Goal: Task Accomplishment & Management: Manage account settings

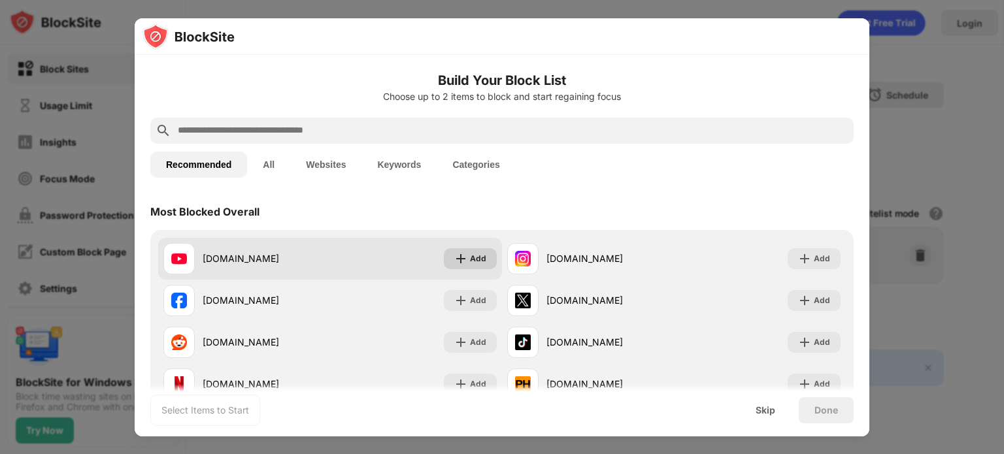
click at [458, 258] on img at bounding box center [460, 258] width 13 height 13
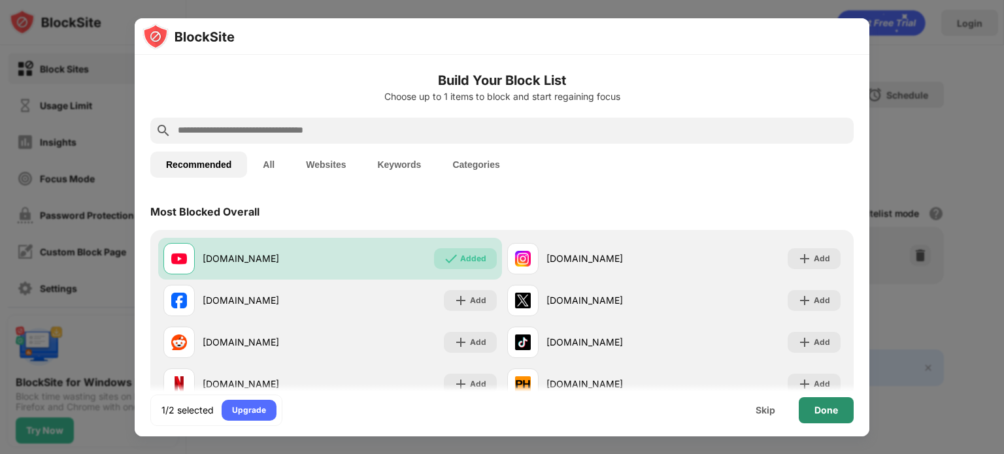
click at [819, 405] on div "Done" at bounding box center [827, 410] width 24 height 10
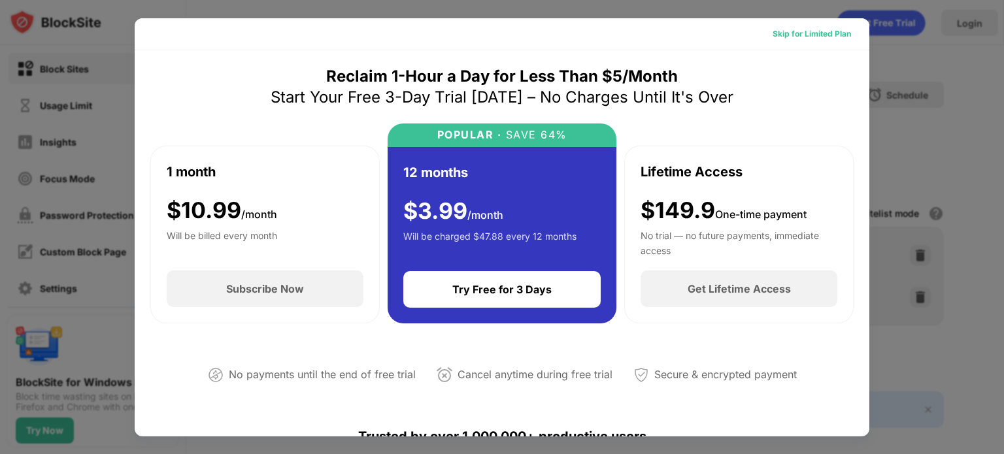
click at [819, 26] on div "Skip for Limited Plan" at bounding box center [811, 34] width 99 height 21
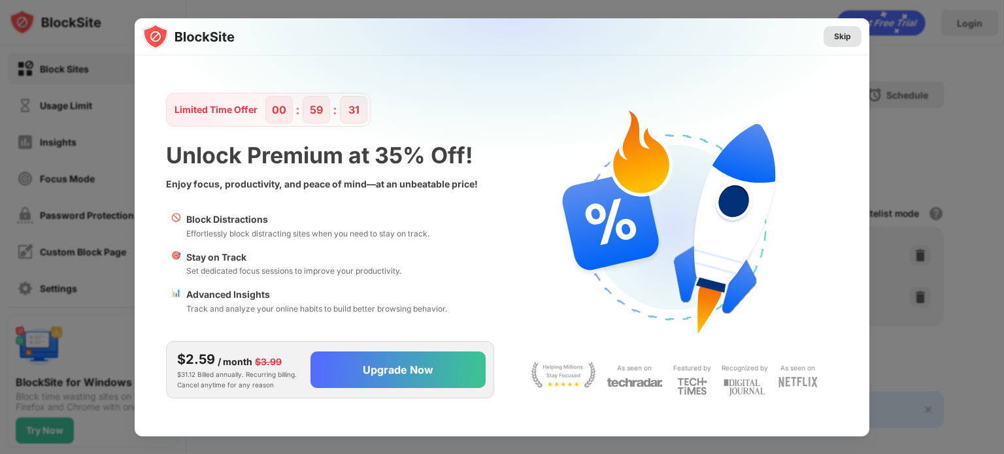
click at [842, 34] on div "Skip" at bounding box center [842, 36] width 17 height 13
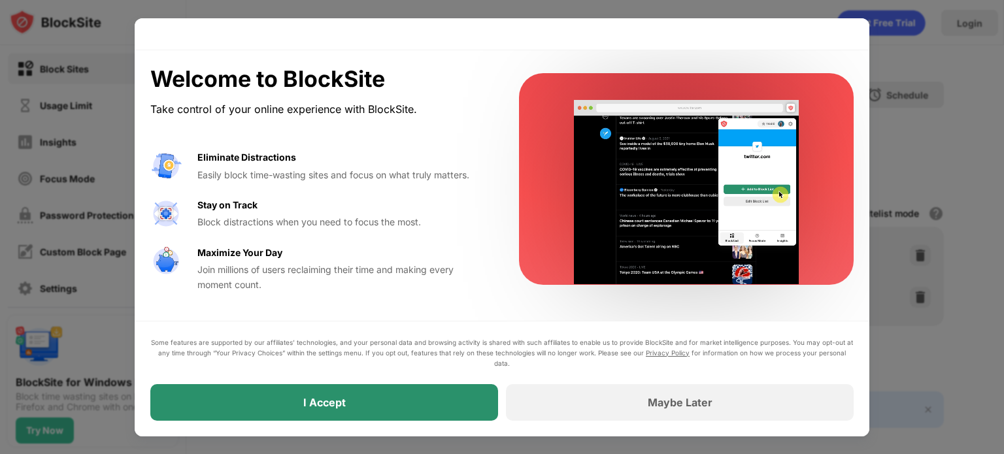
click at [398, 407] on div "I Accept" at bounding box center [324, 402] width 348 height 37
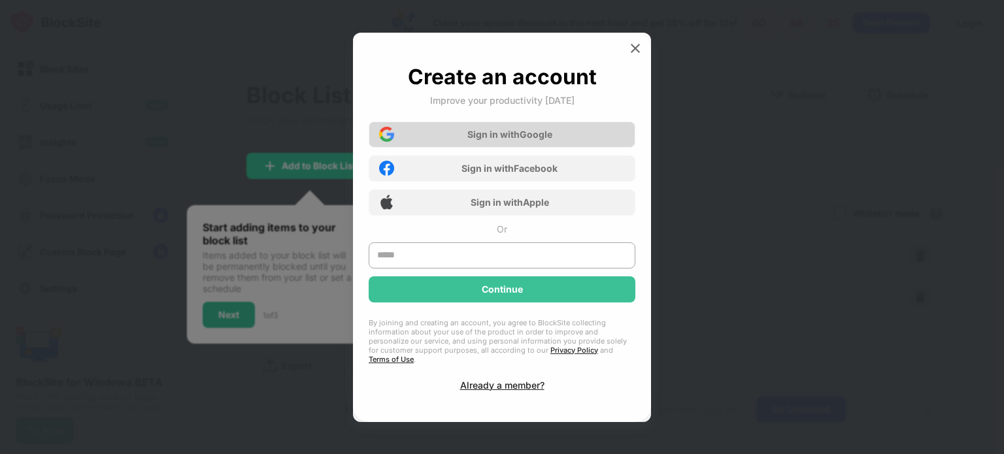
click at [507, 138] on div "Sign in with Google" at bounding box center [510, 134] width 85 height 11
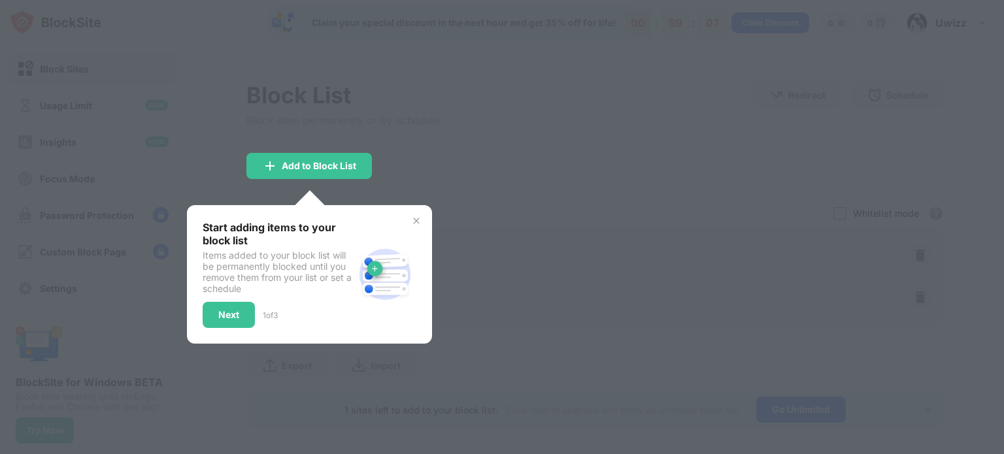
click at [517, 150] on div at bounding box center [502, 227] width 1004 height 454
click at [229, 305] on div "Next" at bounding box center [229, 315] width 52 height 26
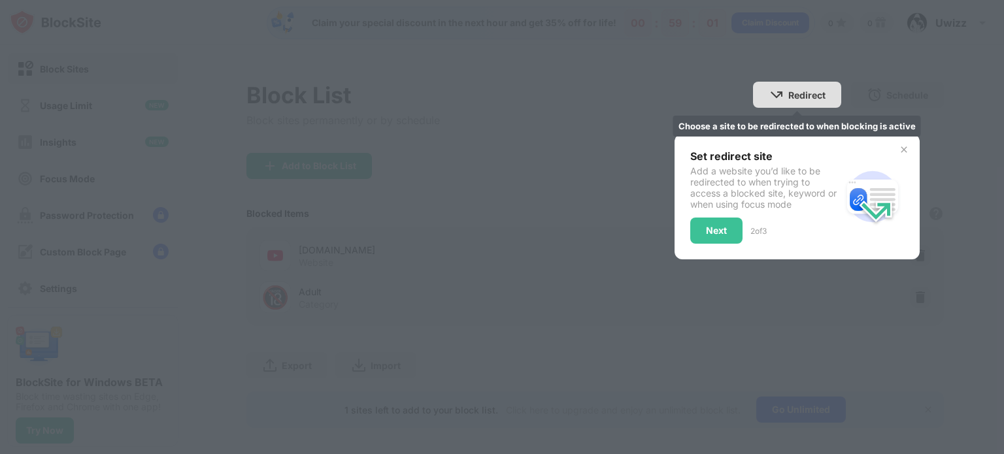
click at [793, 94] on div "Redirect" at bounding box center [807, 95] width 37 height 11
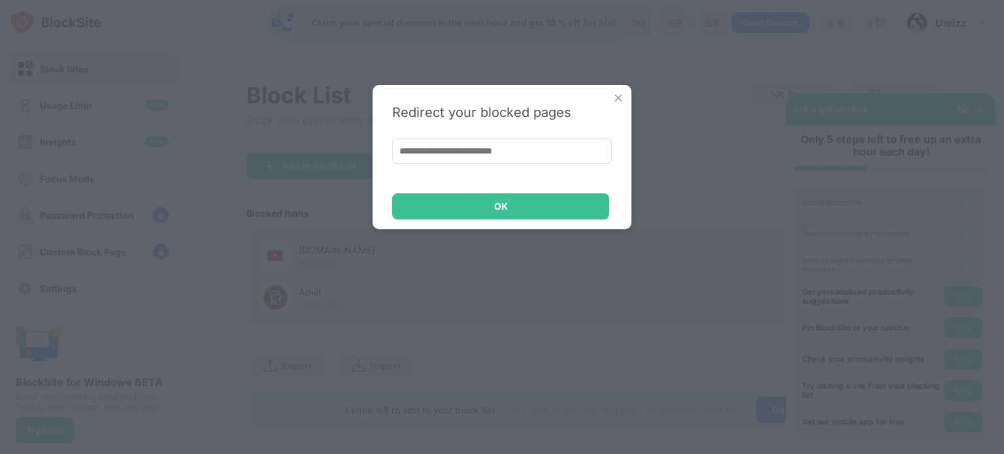
click at [568, 148] on input at bounding box center [502, 151] width 220 height 26
click at [540, 144] on input at bounding box center [502, 151] width 220 height 26
paste input "**********"
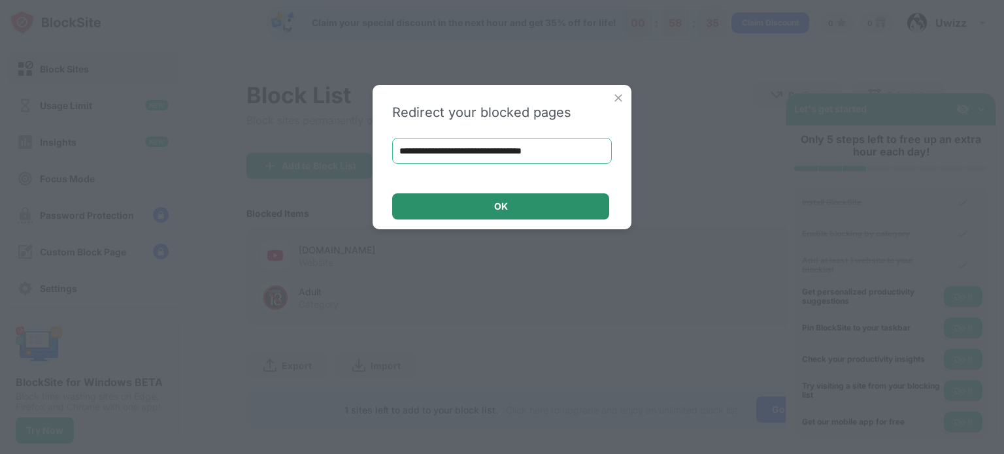
type input "**********"
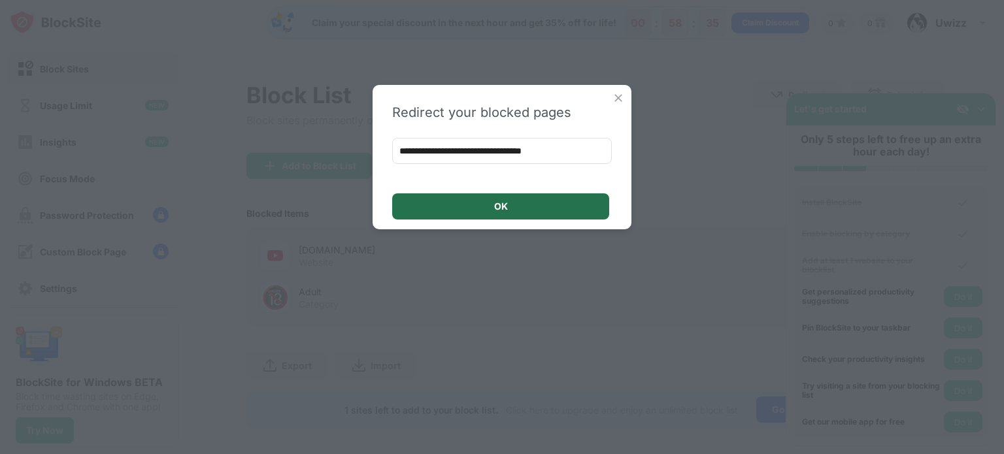
click at [537, 212] on div "OK" at bounding box center [500, 207] width 217 height 26
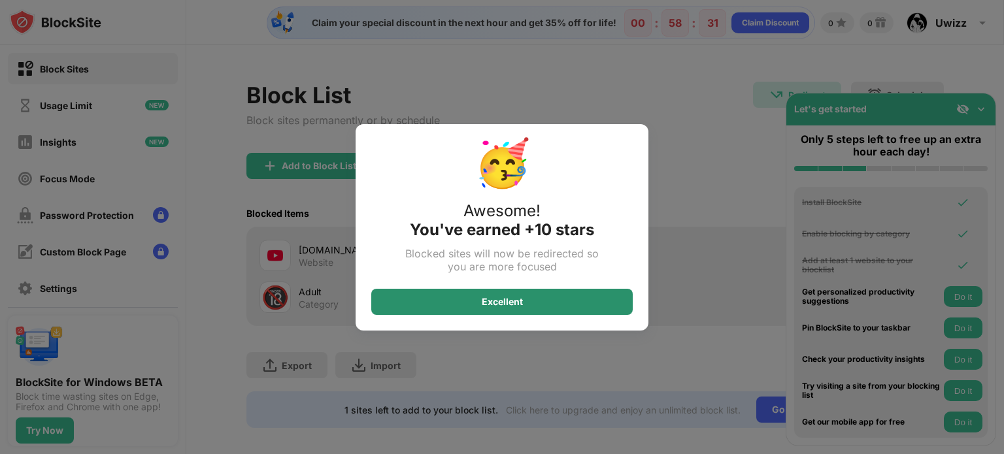
click at [489, 298] on div "Excellent" at bounding box center [502, 302] width 41 height 10
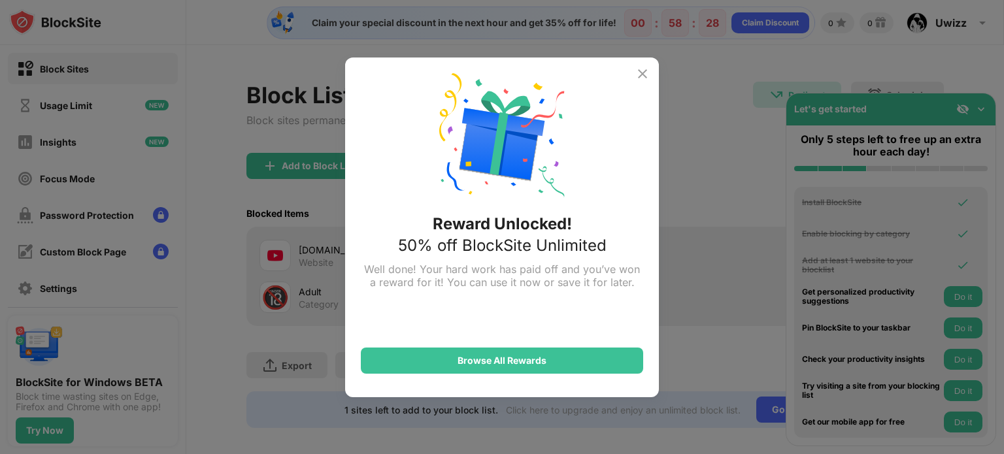
click at [643, 68] on img at bounding box center [643, 74] width 16 height 16
